Goal: Information Seeking & Learning: Learn about a topic

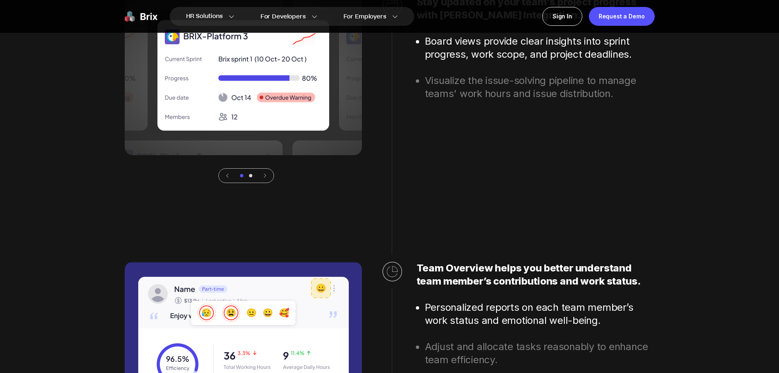
scroll to position [4180, 0]
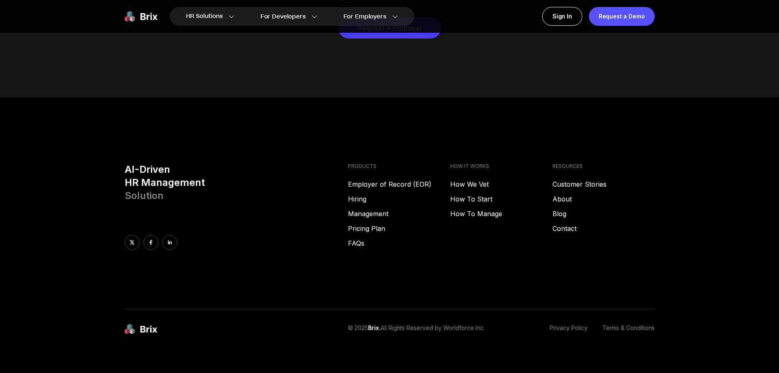
drag, startPoint x: 495, startPoint y: 320, endPoint x: 503, endPoint y: 134, distance: 185.9
click at [449, 324] on div "© 2025 Brix. All Rights Reserved by Worldforce Inc. Privacy Policy Terms & Cond…" at bounding box center [501, 329] width 306 height 11
copy p "Worldforce Inc."
click at [171, 240] on icon at bounding box center [170, 242] width 4 height 4
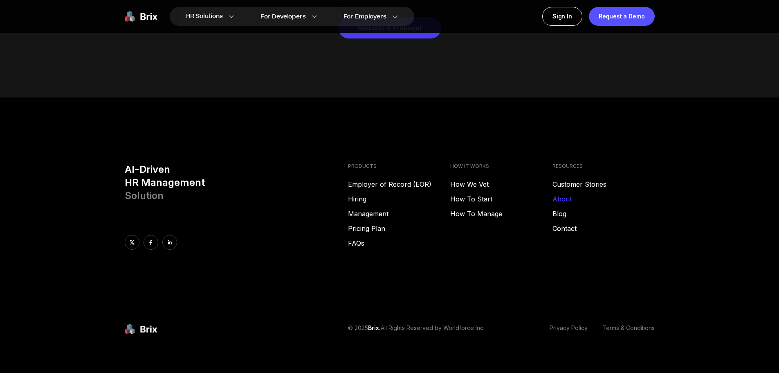
click at [554, 194] on link "About" at bounding box center [604, 199] width 102 height 10
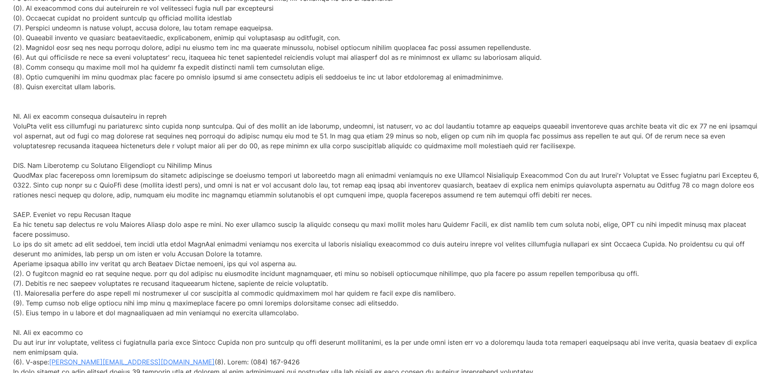
scroll to position [2737, 0]
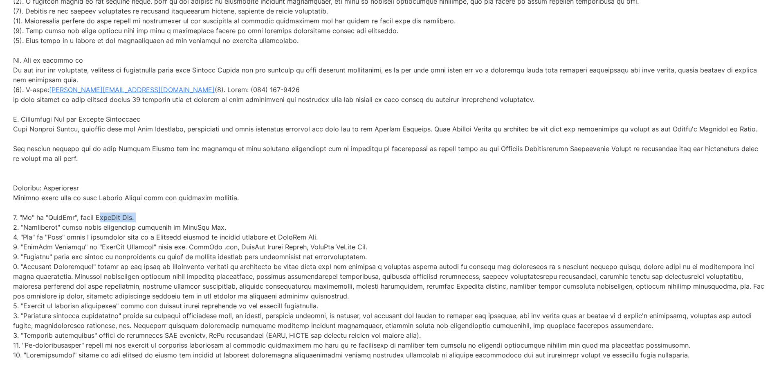
drag, startPoint x: 138, startPoint y: 215, endPoint x: 99, endPoint y: 219, distance: 39.5
copy p "BrixLab Inc."
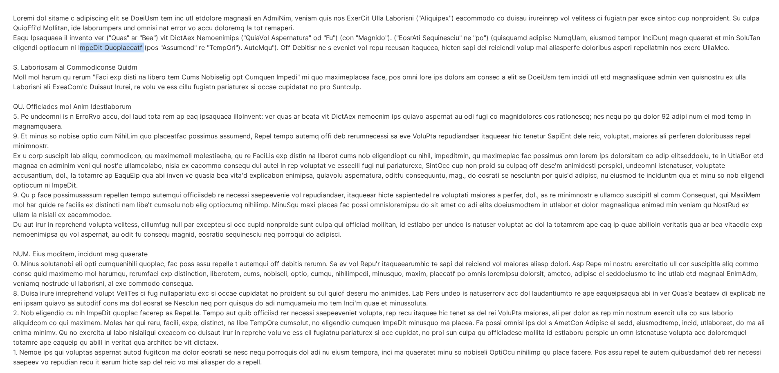
drag, startPoint x: 82, startPoint y: 59, endPoint x: 142, endPoint y: 61, distance: 59.8
copy p "BrixLab Corporation"
